Goal: Information Seeking & Learning: Compare options

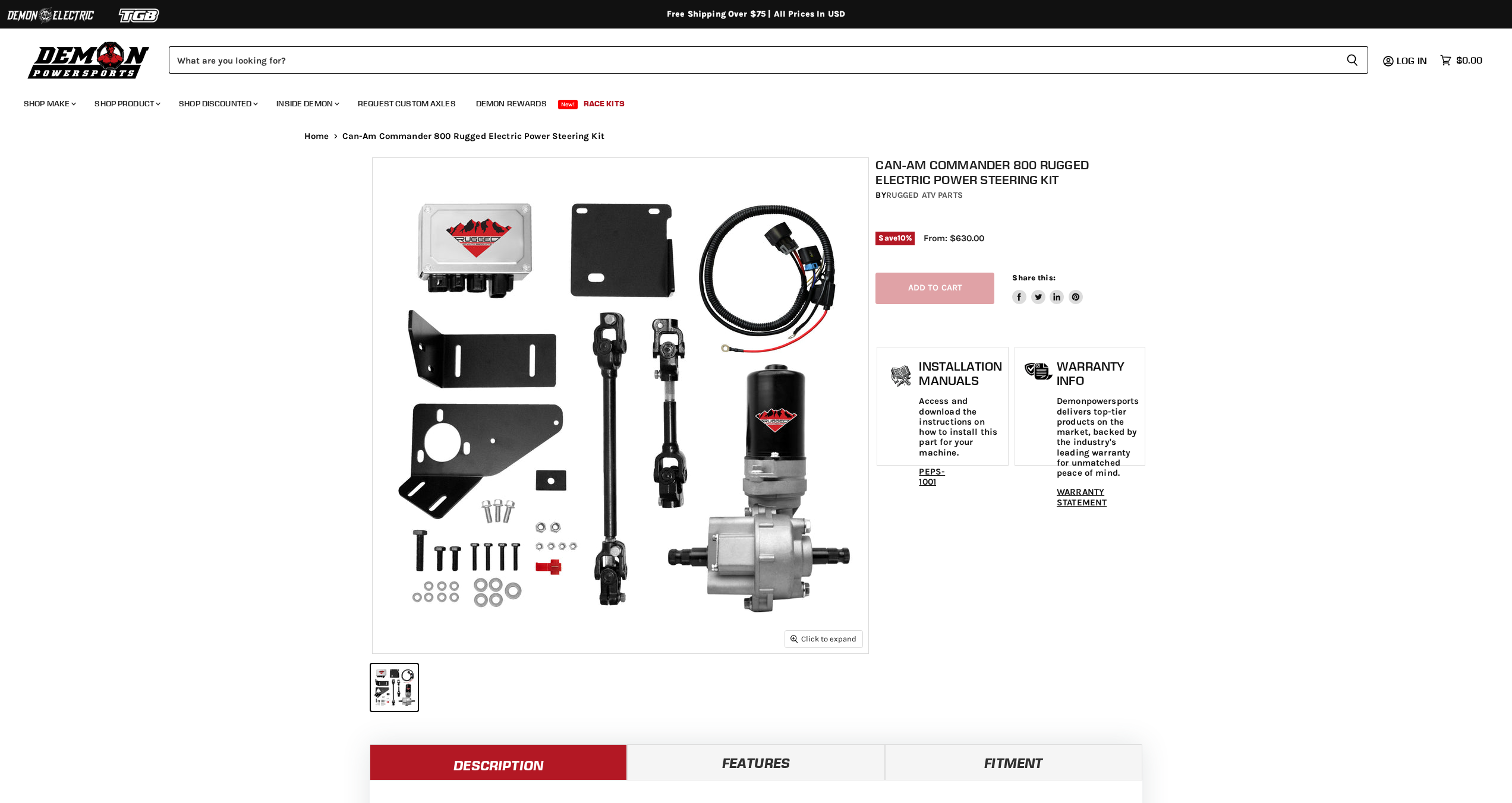
select select "******"
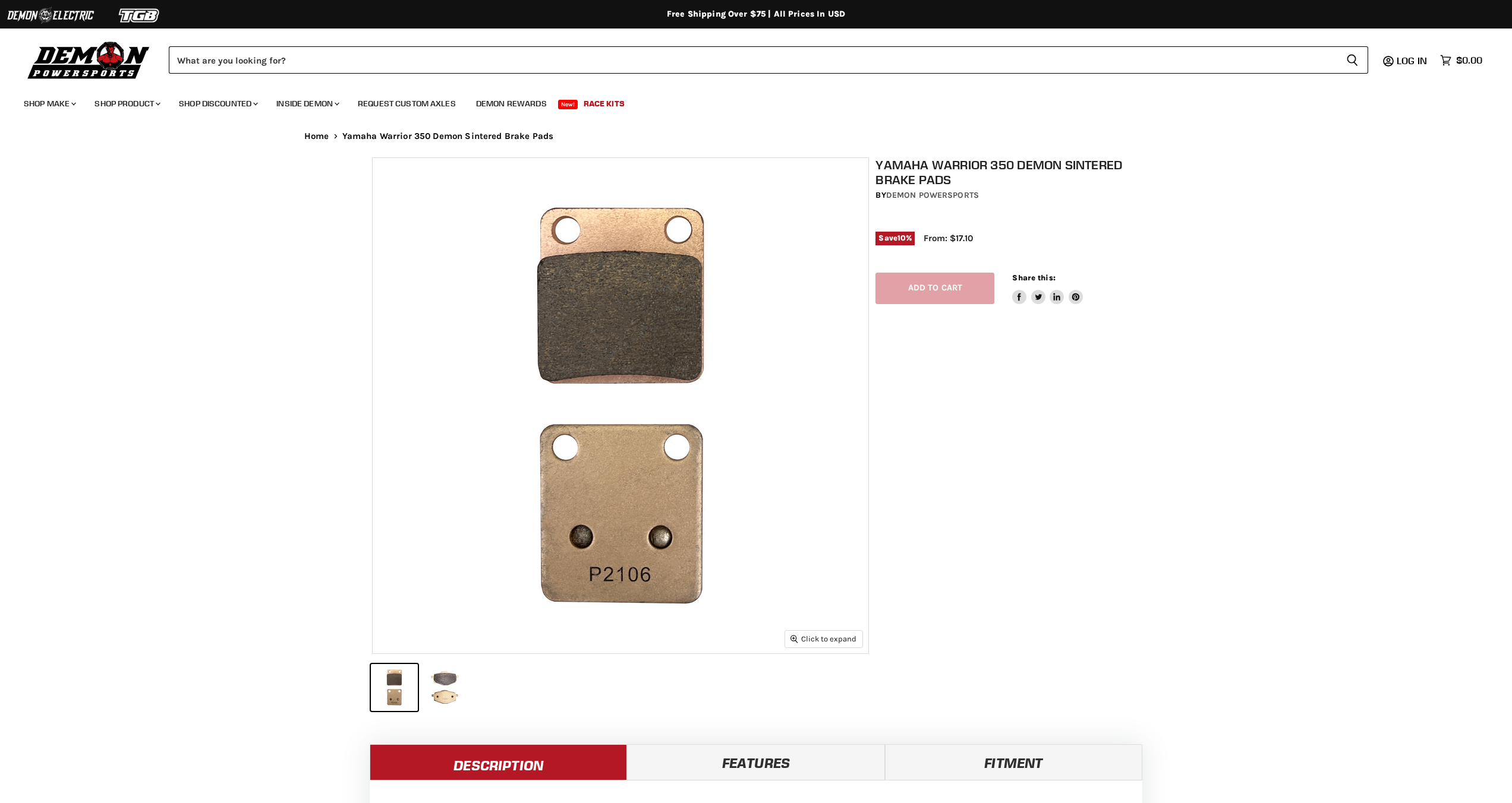
select select "******"
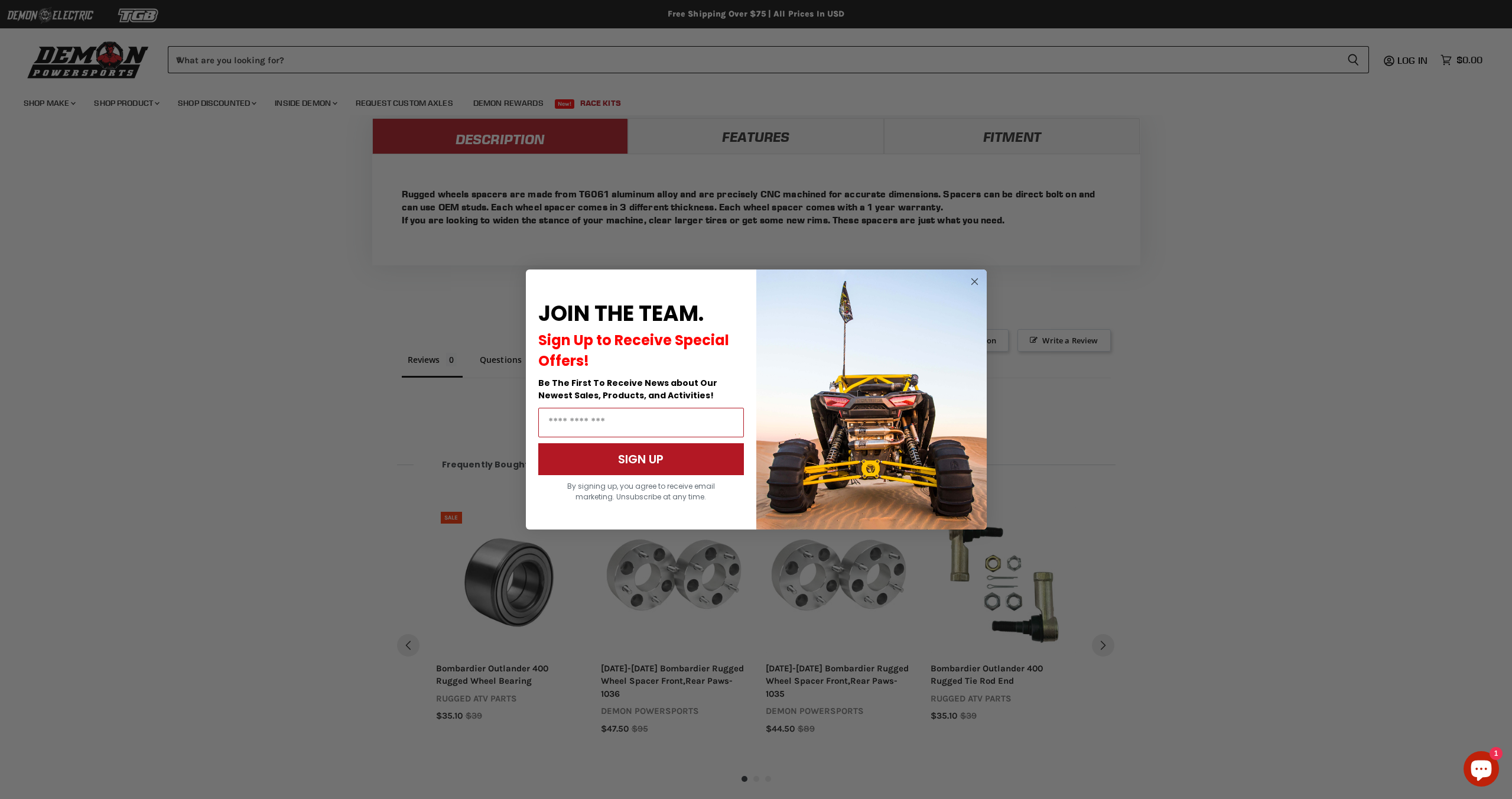
scroll to position [932, 0]
